Goal: Information Seeking & Learning: Learn about a topic

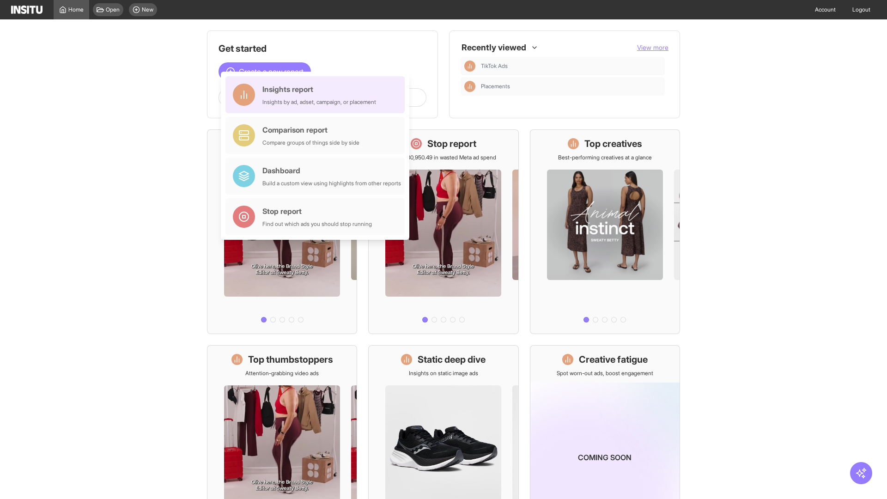
click at [317, 95] on div "Insights report Insights by ad, adset, campaign, or placement" at bounding box center [319, 95] width 114 height 22
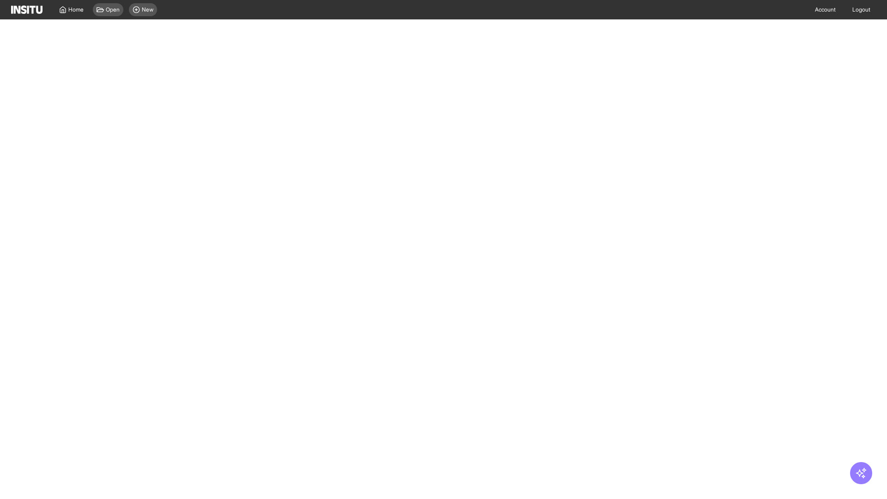
select select "**"
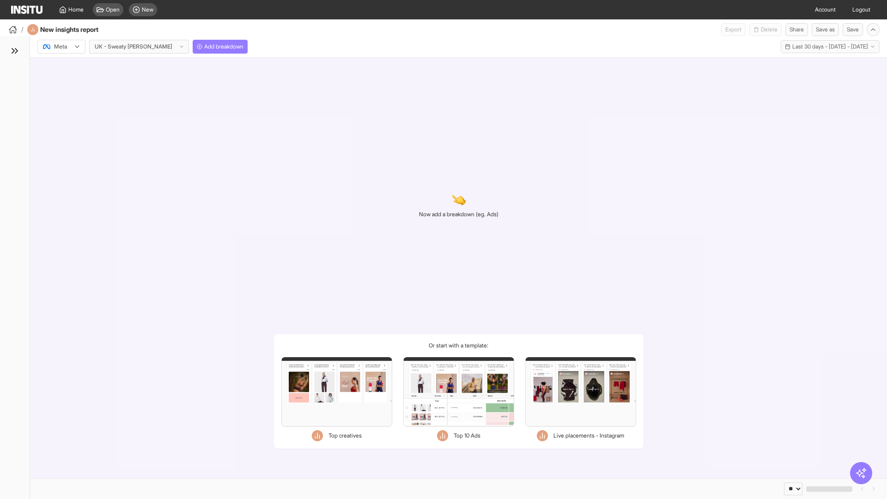
click at [61, 47] on div at bounding box center [55, 46] width 26 height 9
click at [61, 67] on span "Meta" at bounding box center [61, 66] width 12 height 8
click at [204, 47] on span "Add breakdown" at bounding box center [223, 46] width 39 height 7
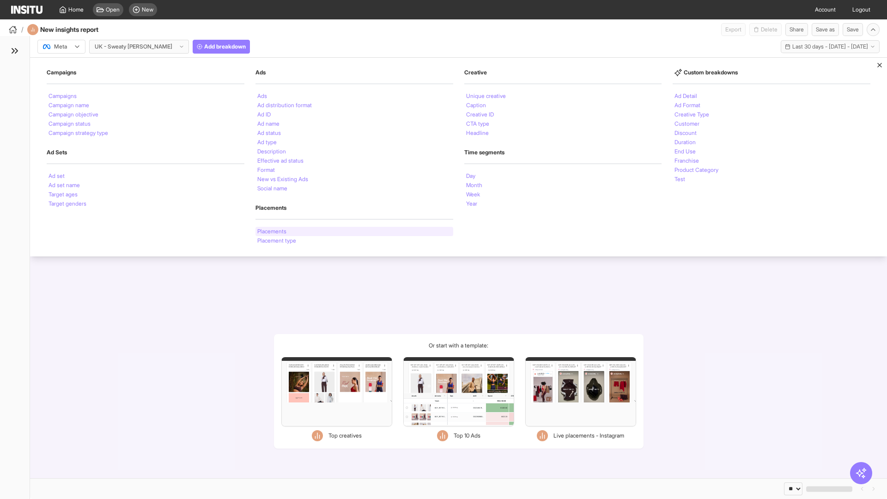
click at [273, 231] on li "Placements" at bounding box center [271, 232] width 29 height 6
